Goal: Information Seeking & Learning: Learn about a topic

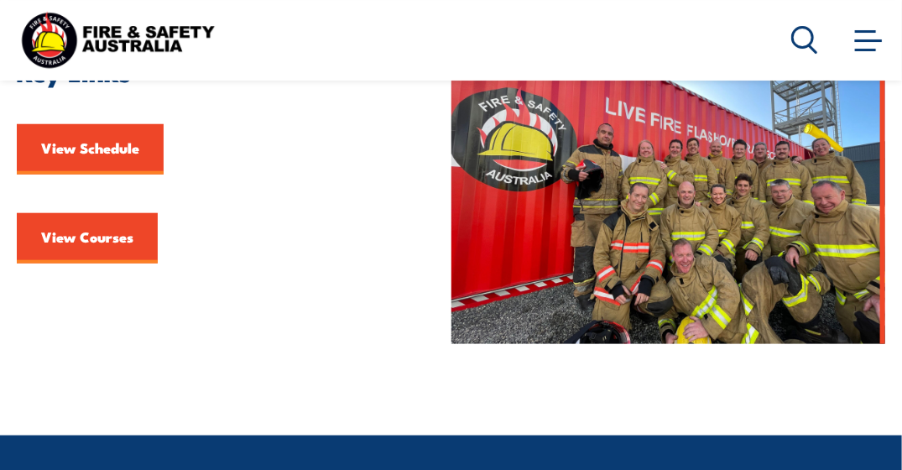
scroll to position [503, 0]
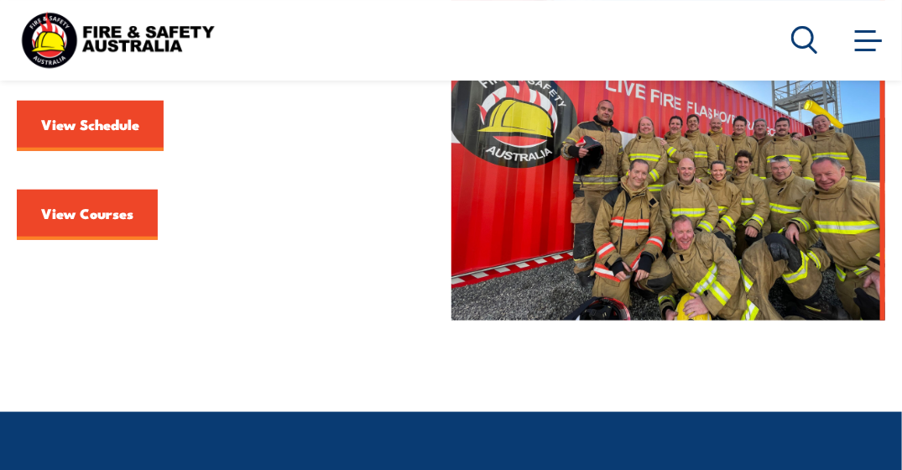
click at [76, 206] on link "View Courses" at bounding box center [87, 215] width 141 height 50
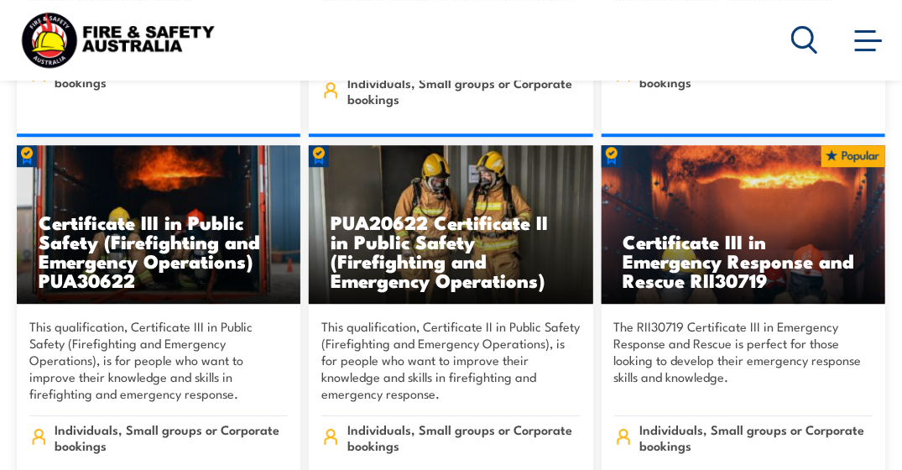
scroll to position [3440, 0]
